Goal: Check status: Check status

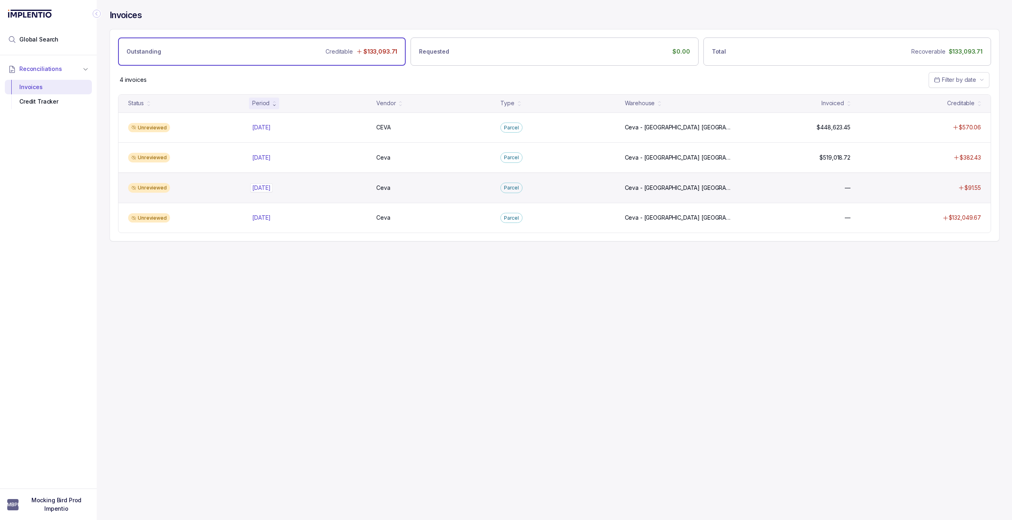
click at [271, 186] on p "[DATE]" at bounding box center [261, 187] width 23 height 9
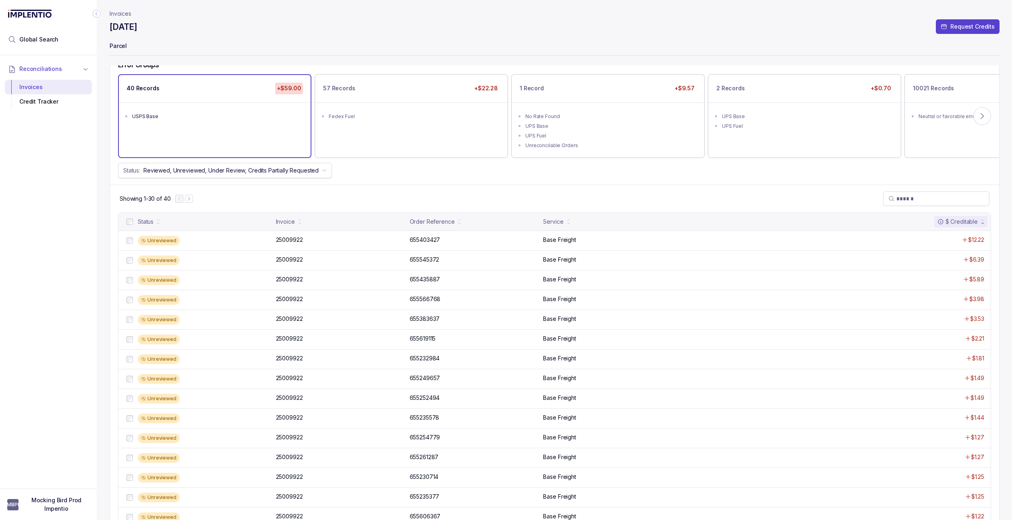
scroll to position [35, 0]
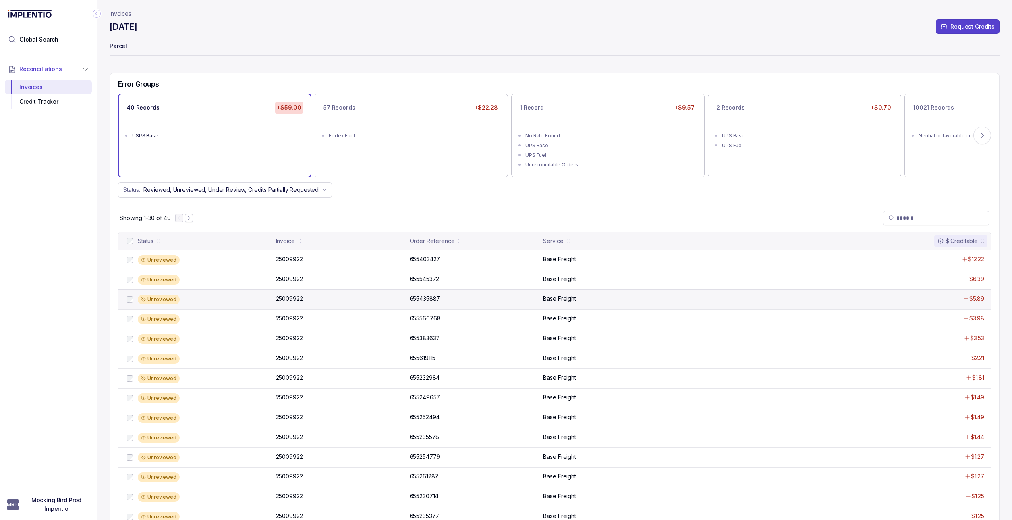
click at [292, 306] on div "Unreviewed 25009922 25009922 655435887 655435887 Base Freight $5.89" at bounding box center [554, 299] width 872 height 20
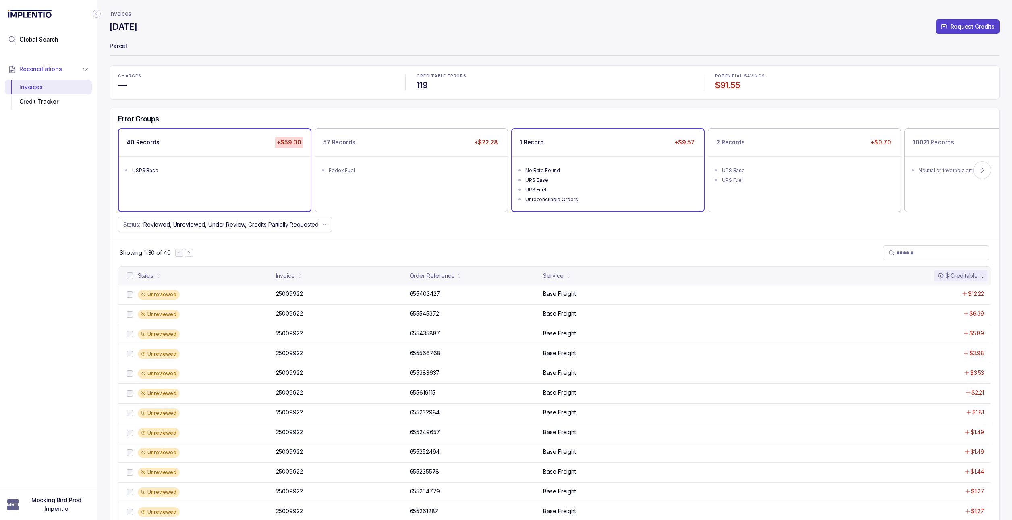
click at [578, 182] on div "UPS Base" at bounding box center [610, 180] width 170 height 8
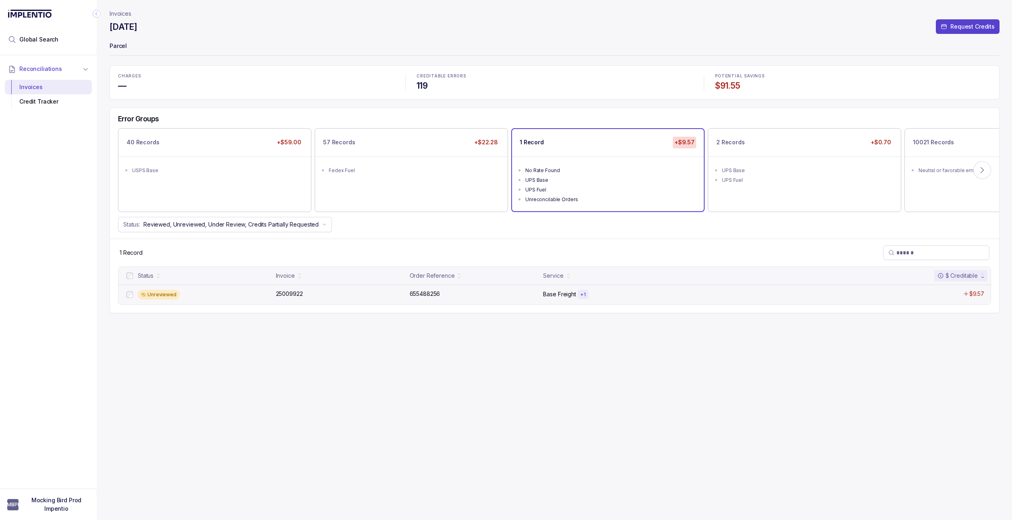
click at [462, 288] on div "Unreviewed 25009922 25009922 655488256 655488256 Base Freight + 1 $9.57" at bounding box center [554, 294] width 872 height 20
